Goal: Communication & Community: Participate in discussion

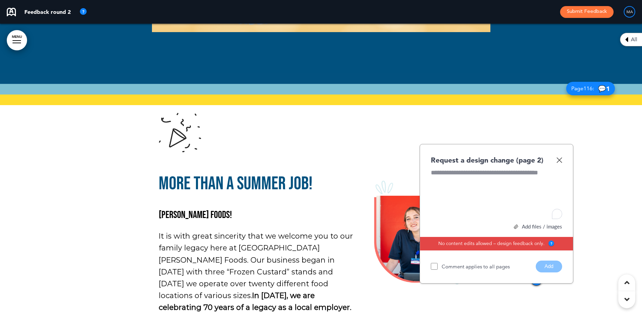
click at [560, 160] on img at bounding box center [559, 160] width 6 height 6
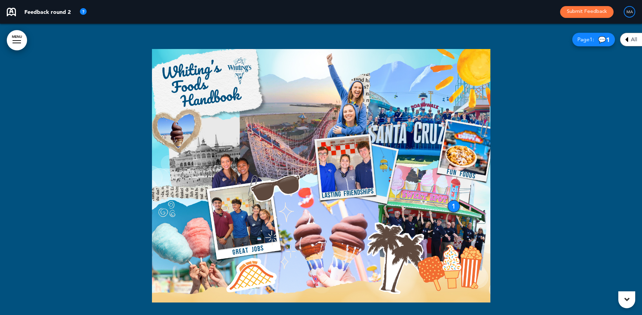
click at [626, 13] on div "MA" at bounding box center [630, 12] width 12 height 12
click at [585, 39] on span "Page 1 :" at bounding box center [585, 39] width 17 height 5
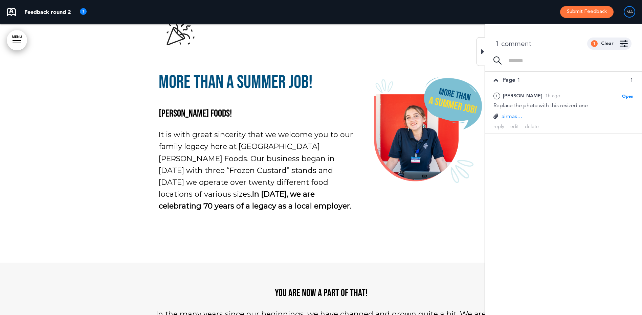
scroll to position [406, 0]
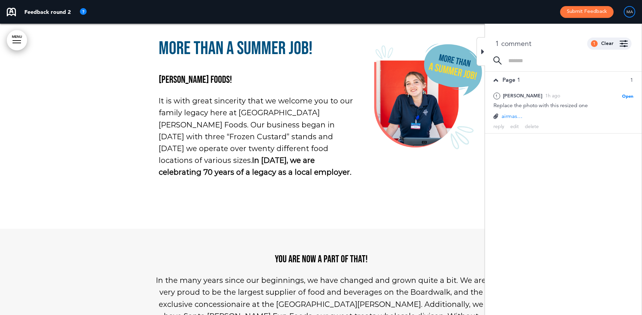
click at [437, 196] on div "More than a summer job! WHITING’S FOODS! It is with great sincerity that we wel…" at bounding box center [321, 83] width 338 height 265
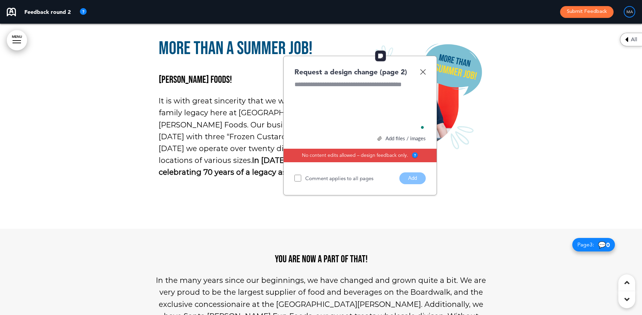
click at [421, 72] on img at bounding box center [423, 72] width 6 height 6
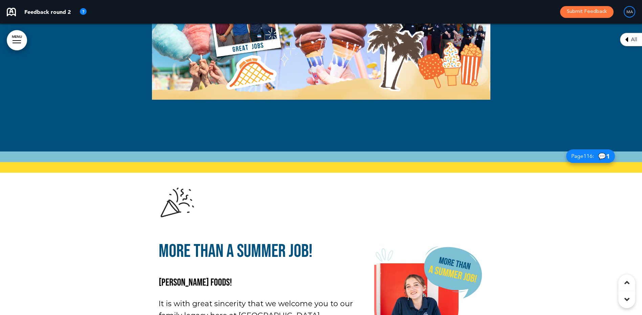
scroll to position [372, 0]
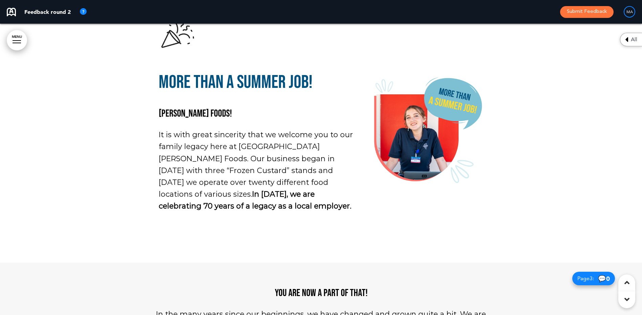
click at [546, 139] on div at bounding box center [321, 117] width 642 height 292
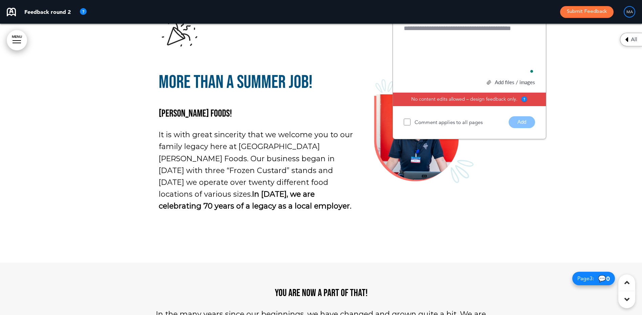
scroll to position [305, 0]
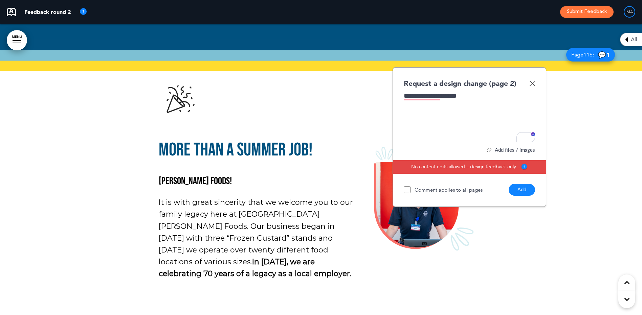
click at [429, 98] on div "**********" at bounding box center [469, 117] width 131 height 51
click at [522, 192] on button "Add" at bounding box center [522, 190] width 26 height 12
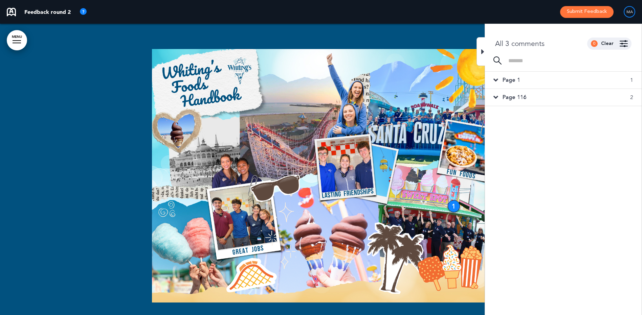
click at [517, 81] on span "Page 1" at bounding box center [512, 80] width 18 height 7
click at [518, 143] on span "Page 116" at bounding box center [515, 141] width 24 height 7
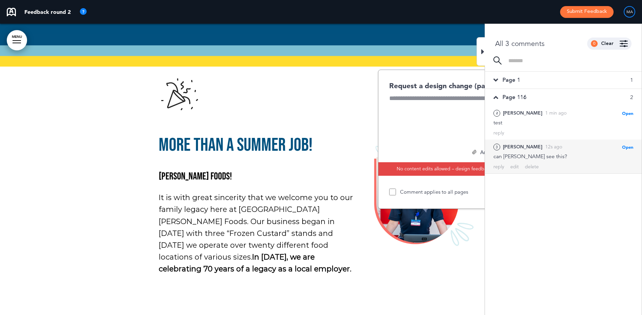
scroll to position [320, 0]
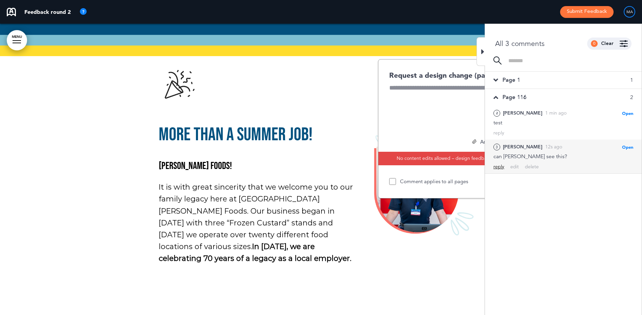
click at [498, 169] on div "reply" at bounding box center [499, 167] width 11 height 6
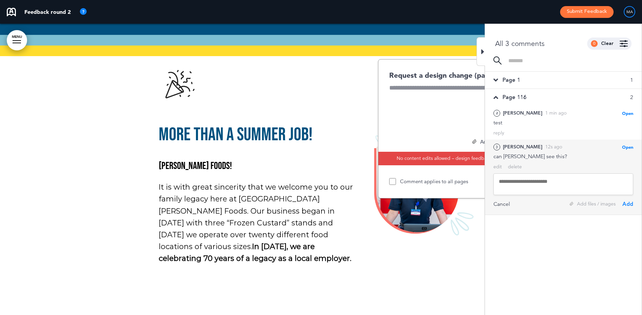
click at [517, 184] on textarea at bounding box center [564, 185] width 140 height 22
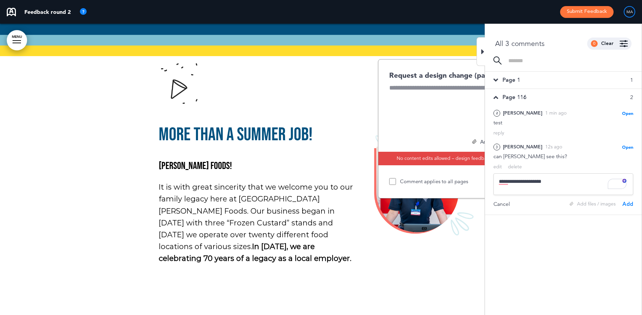
type textarea "**********"
click at [628, 204] on div "Add" at bounding box center [627, 204] width 11 height 7
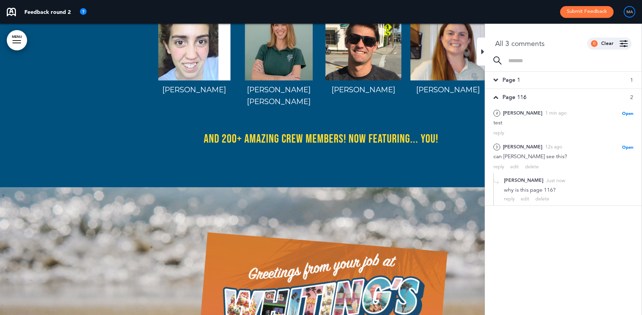
scroll to position [1775, 0]
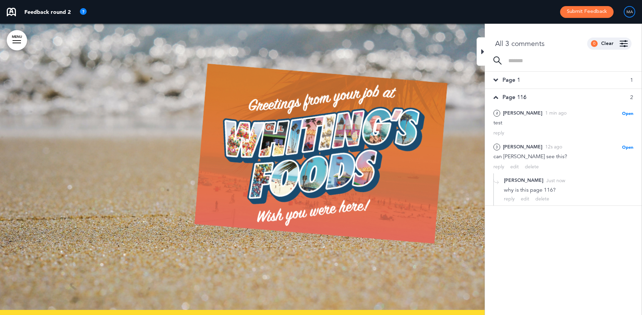
click at [173, 195] on div at bounding box center [321, 165] width 642 height 292
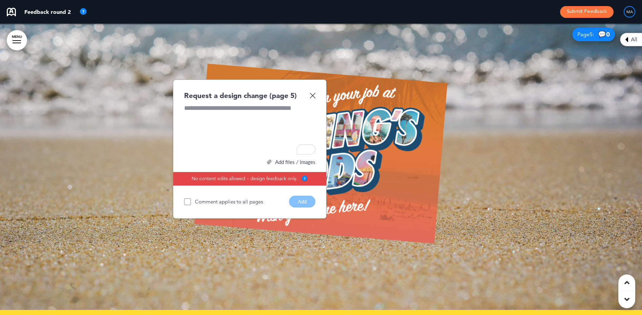
click at [313, 93] on img at bounding box center [313, 96] width 6 height 6
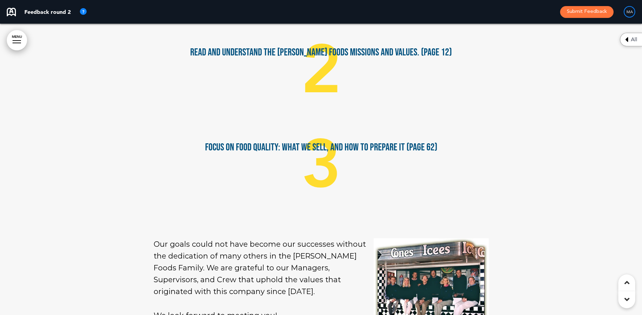
scroll to position [0, 0]
